Goal: Information Seeking & Learning: Learn about a topic

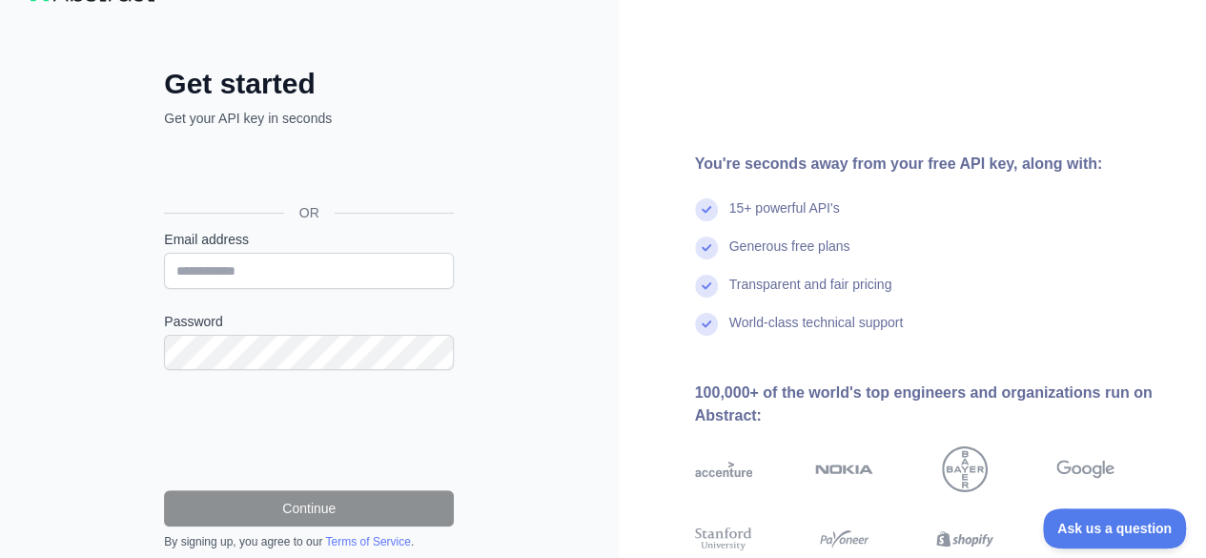
scroll to position [56, 0]
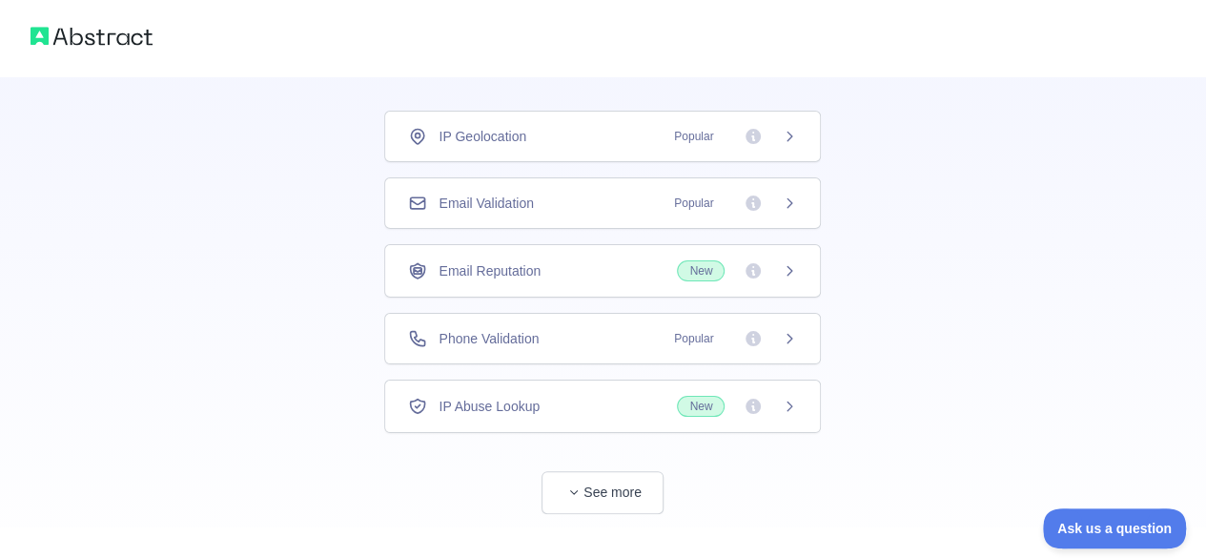
scroll to position [109, 0]
click at [603, 196] on div "Email Validation Popular" at bounding box center [602, 204] width 389 height 19
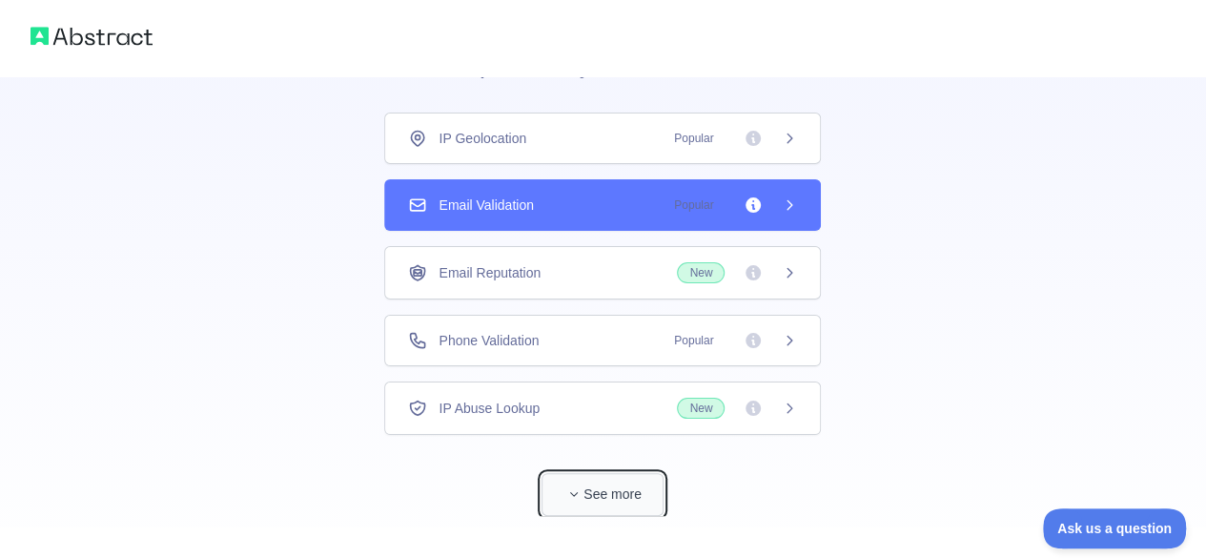
click at [583, 479] on button "See more" at bounding box center [602, 494] width 122 height 43
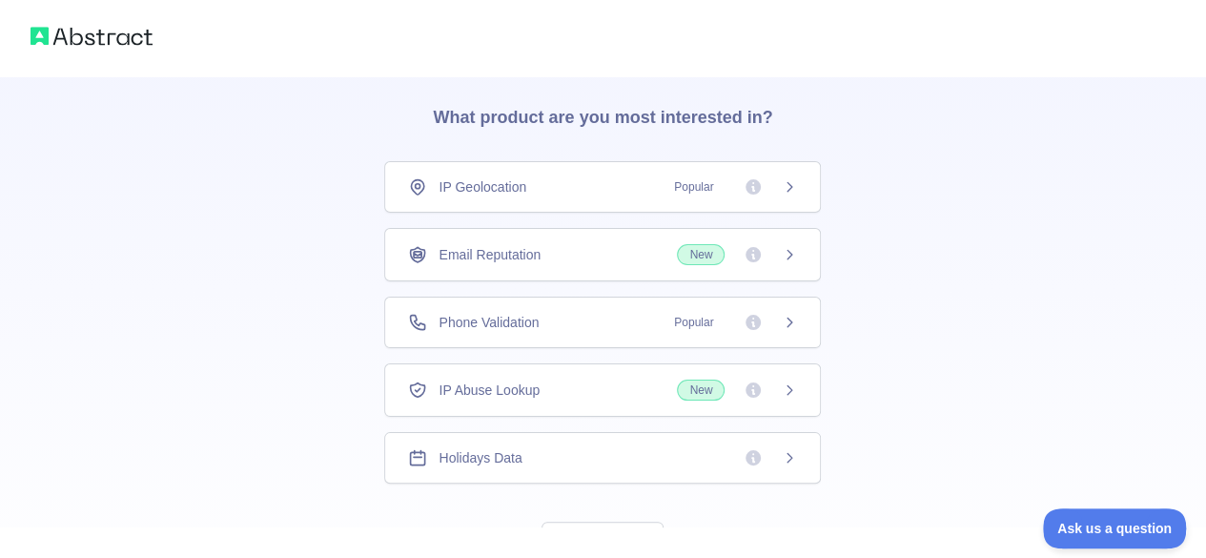
scroll to position [137, 0]
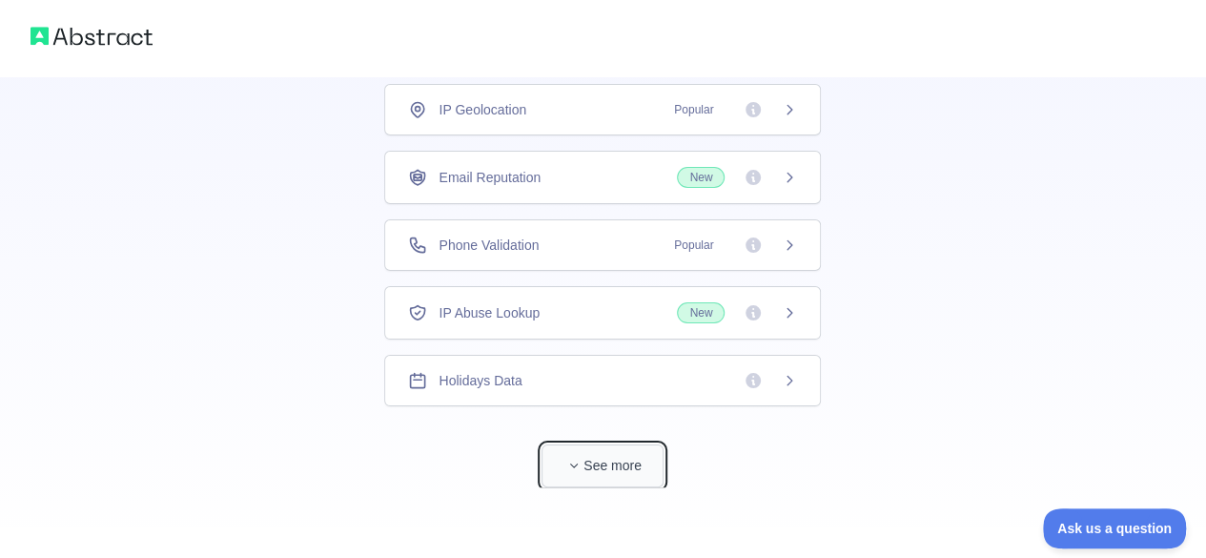
click at [597, 452] on button "See more" at bounding box center [602, 465] width 122 height 43
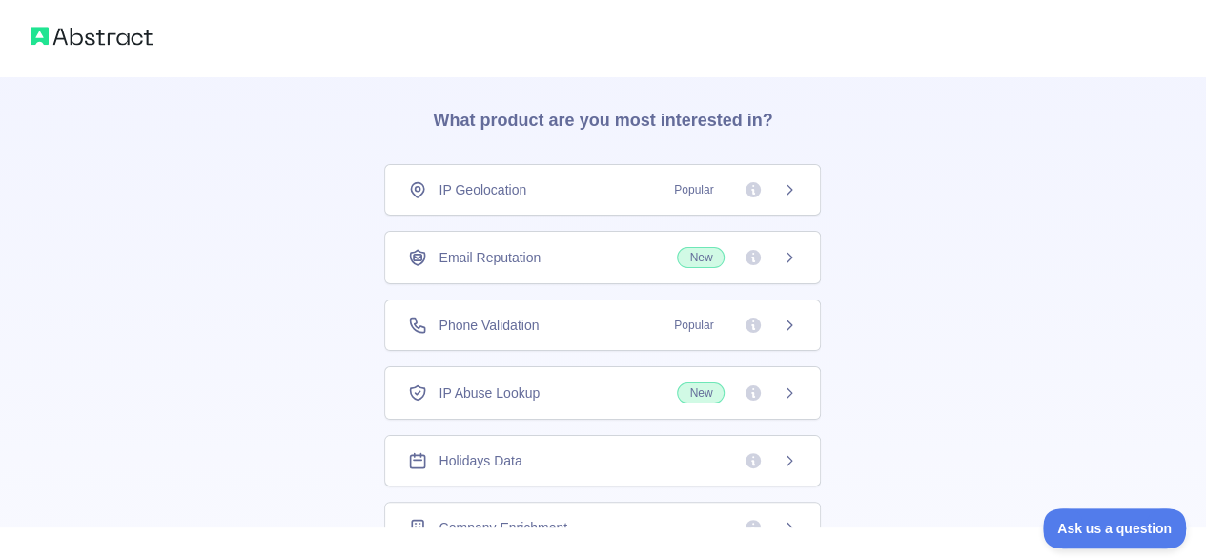
scroll to position [53, 0]
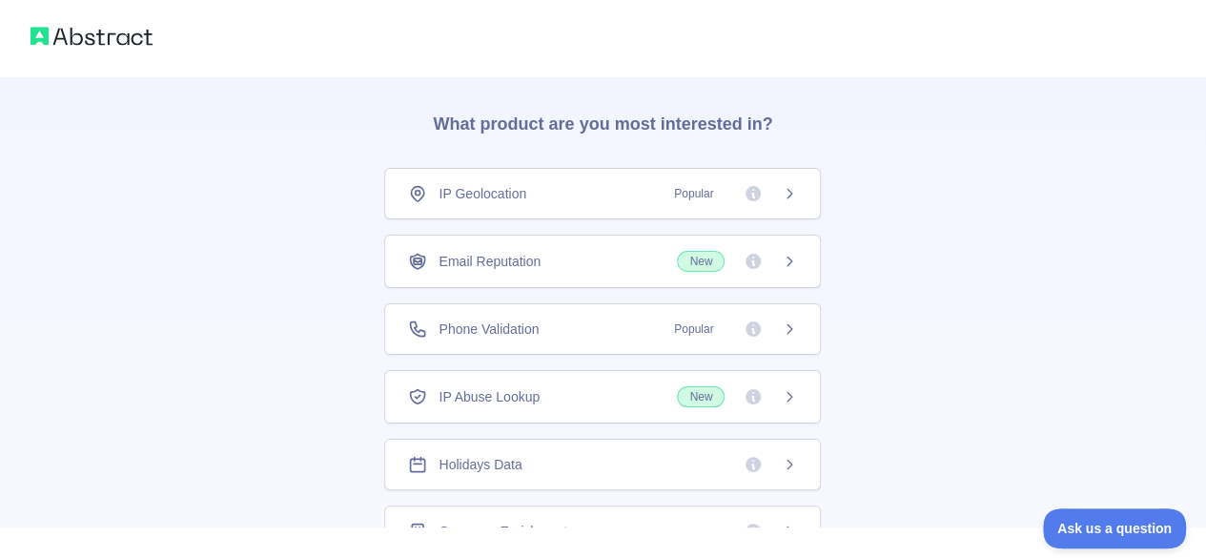
click at [675, 255] on div "Email Reputation New" at bounding box center [602, 261] width 389 height 21
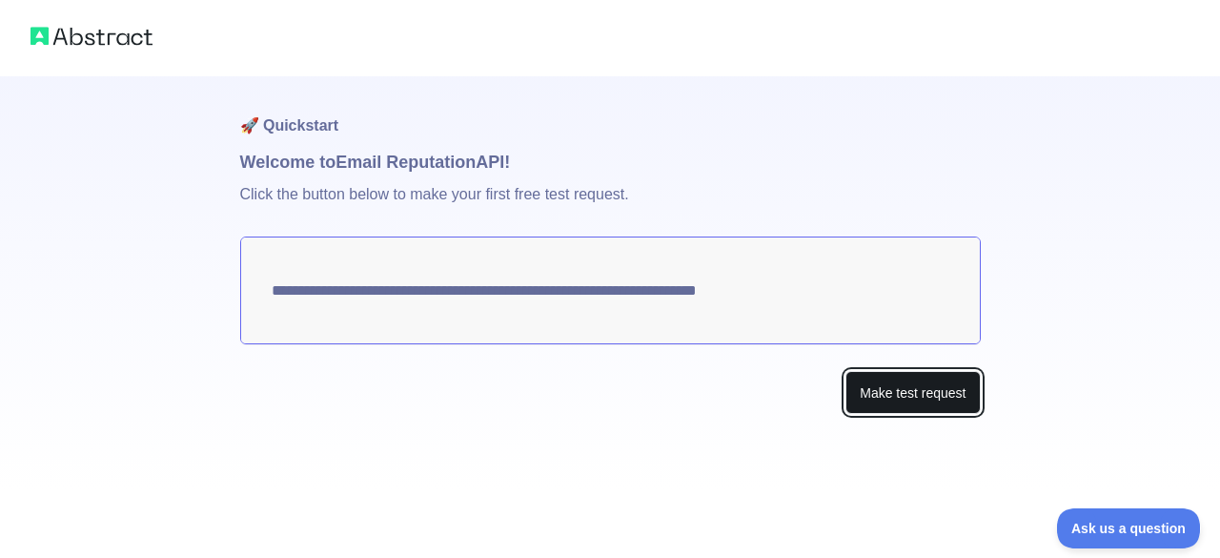
click at [876, 390] on button "Make test request" at bounding box center [912, 392] width 134 height 43
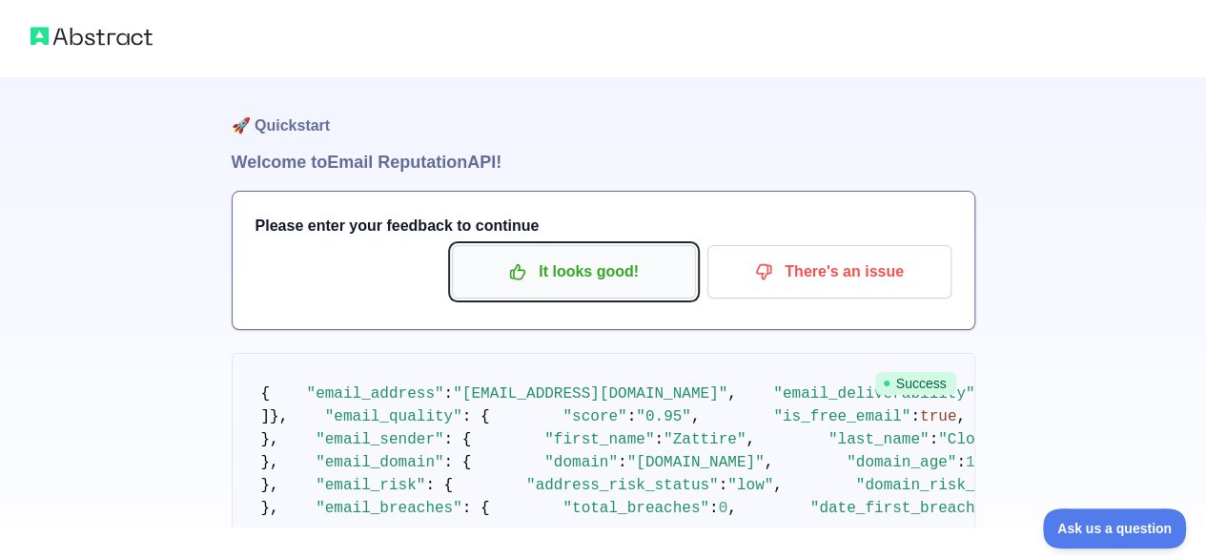
click at [599, 292] on button "It looks good!" at bounding box center [574, 271] width 244 height 53
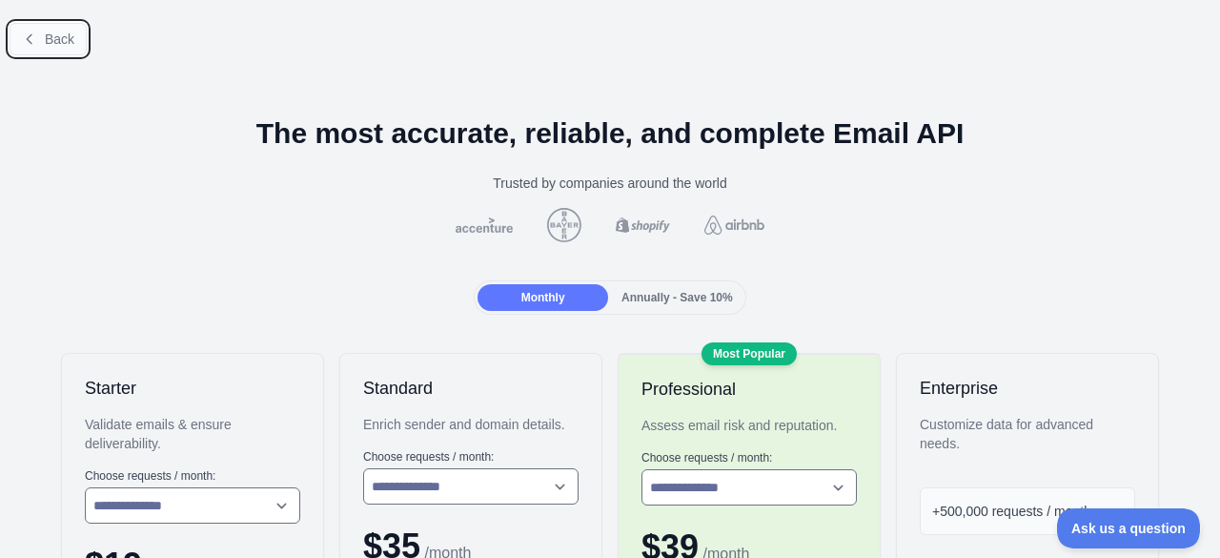
click at [46, 33] on span "Back" at bounding box center [60, 38] width 30 height 15
